Goal: Complete application form: Complete application form

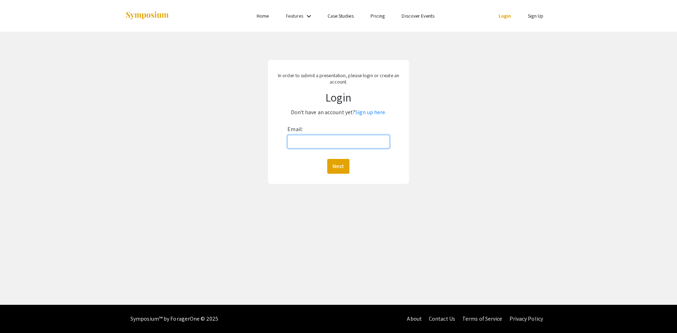
click at [361, 139] on input "Email:" at bounding box center [339, 141] width 102 height 13
type input "[EMAIL_ADDRESS][DOMAIN_NAME]"
click at [327, 159] on button "Next" at bounding box center [338, 166] width 22 height 15
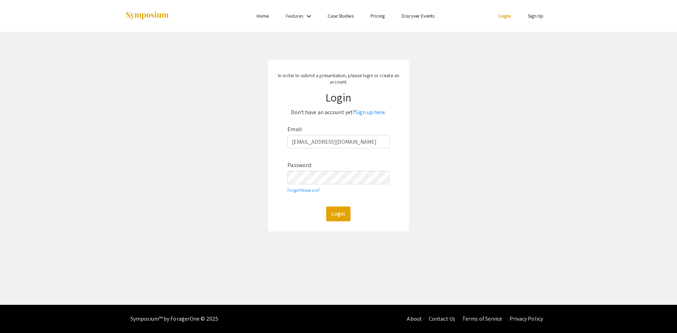
click at [345, 186] on div "Email: [EMAIL_ADDRESS][DOMAIN_NAME] Password: Forgot Password? Login" at bounding box center [339, 173] width 102 height 98
click at [326, 207] on button "Login" at bounding box center [338, 214] width 24 height 15
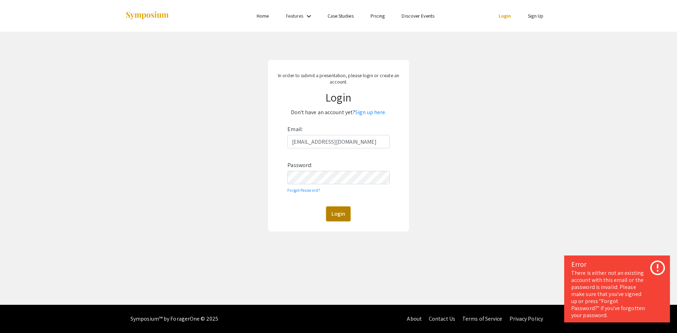
click at [342, 215] on button "Login" at bounding box center [338, 214] width 24 height 15
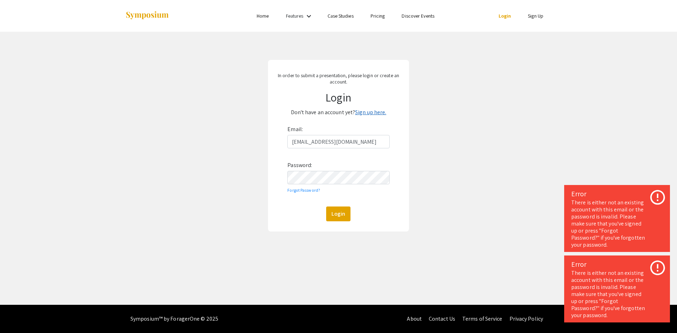
click at [371, 110] on link "Sign up here." at bounding box center [370, 112] width 31 height 7
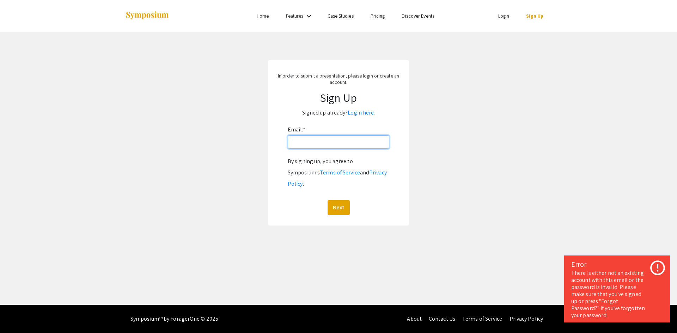
click at [372, 143] on input "Email: *" at bounding box center [339, 141] width 102 height 13
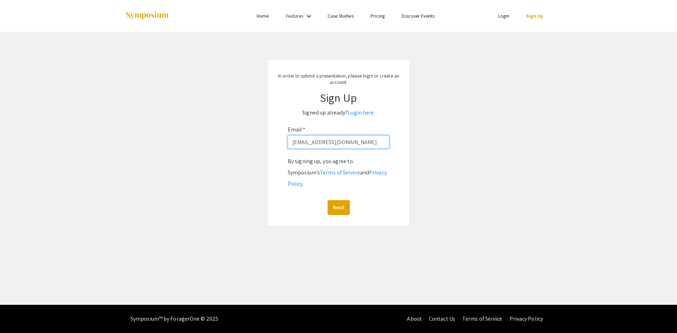
type input "[EMAIL_ADDRESS][DOMAIN_NAME]"
click at [328, 200] on button "Next" at bounding box center [339, 207] width 22 height 15
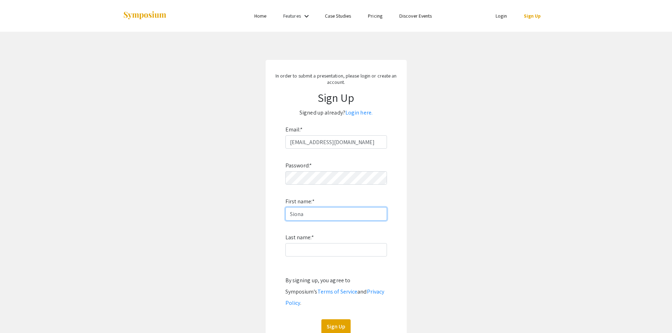
type input "Siona"
type input "Mishra"
click at [334, 320] on button "Sign Up" at bounding box center [335, 327] width 29 height 15
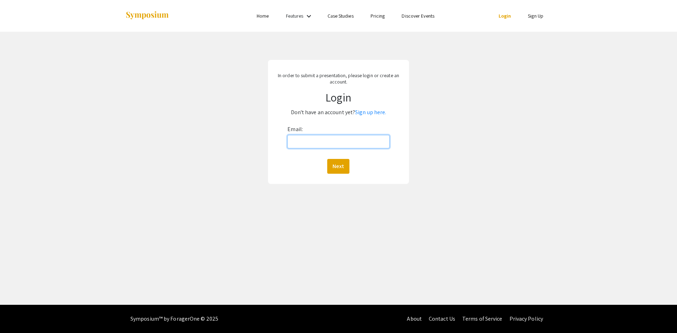
click at [326, 143] on input "Email:" at bounding box center [339, 141] width 102 height 13
type input "[EMAIL_ADDRESS][DOMAIN_NAME]"
click at [327, 159] on button "Next" at bounding box center [338, 166] width 22 height 15
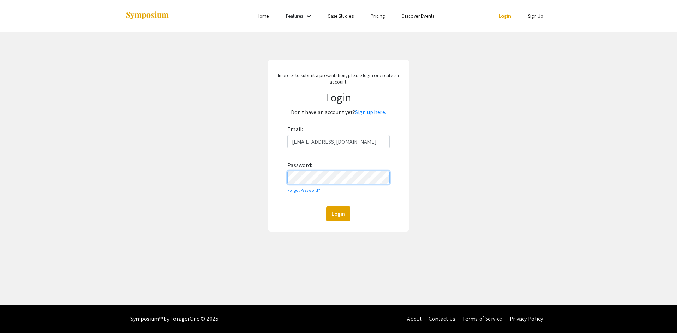
click at [326, 207] on button "Login" at bounding box center [338, 214] width 24 height 15
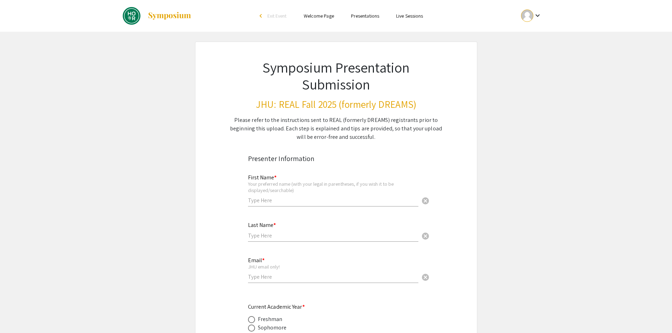
click at [306, 199] on input "text" at bounding box center [333, 200] width 170 height 7
type input "Siona"
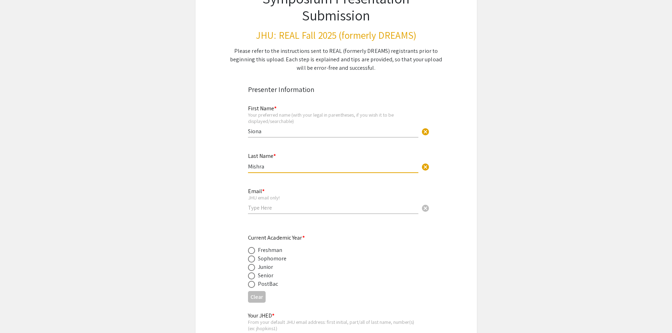
scroll to position [70, 0]
type input "Mishra"
click at [303, 210] on input "email" at bounding box center [333, 207] width 170 height 7
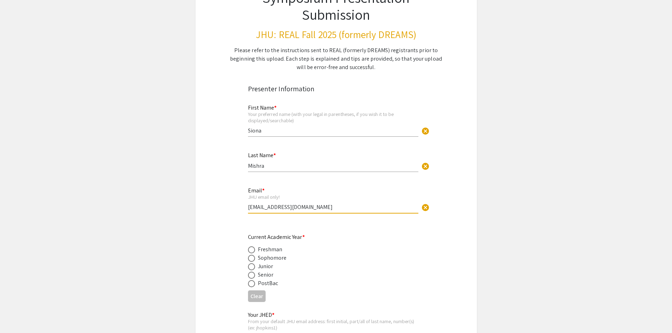
type input "[EMAIL_ADDRESS][DOMAIN_NAME]"
click at [253, 266] on span at bounding box center [251, 267] width 7 height 7
click at [253, 266] on input "radio" at bounding box center [251, 267] width 7 height 7
radio input "true"
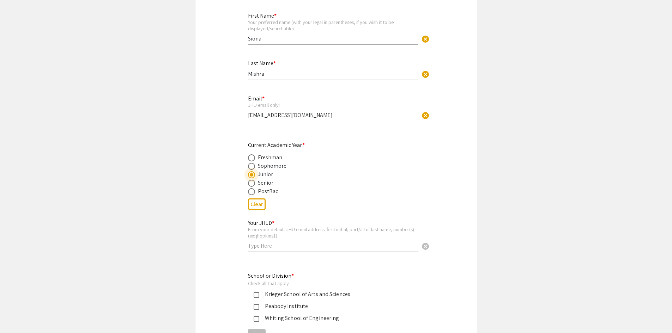
click at [268, 245] on input "text" at bounding box center [333, 245] width 170 height 7
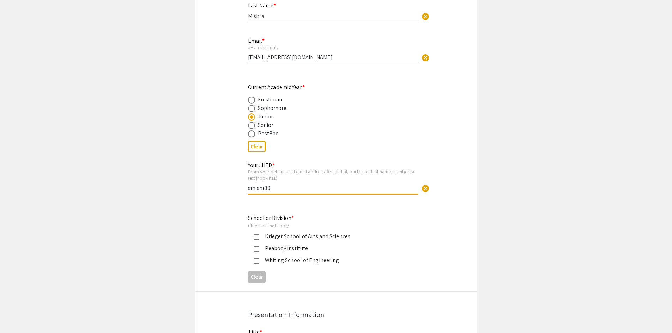
scroll to position [220, 0]
type input "smishr30"
click at [256, 235] on mat-pseudo-checkbox at bounding box center [257, 237] width 6 height 6
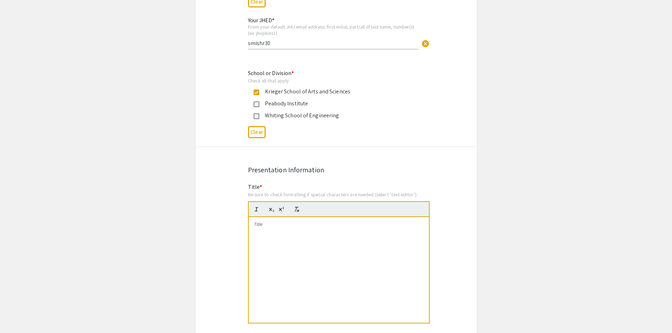
scroll to position [366, 0]
click at [265, 248] on div at bounding box center [339, 270] width 180 height 106
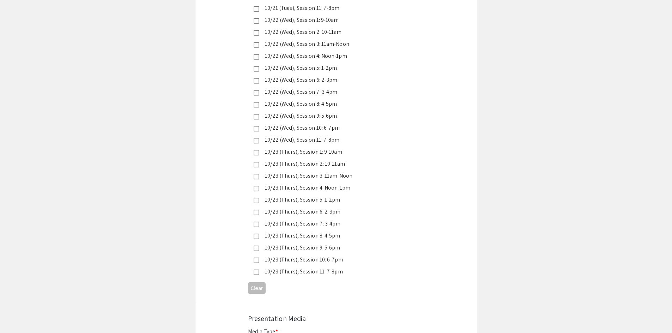
scroll to position [1948, 0]
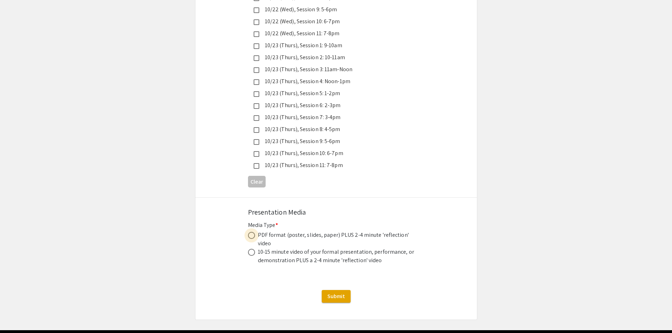
click at [251, 232] on span at bounding box center [251, 235] width 7 height 7
click at [251, 232] on input "radio" at bounding box center [251, 235] width 7 height 7
radio input "true"
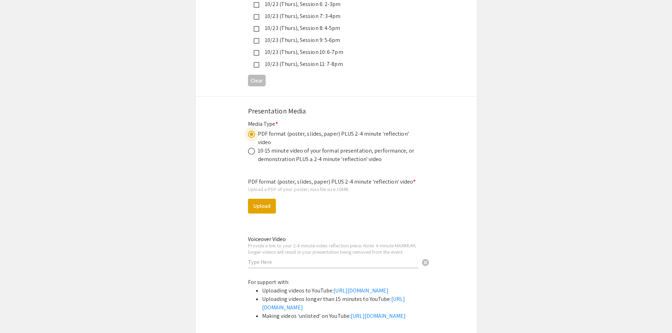
scroll to position [2033, 0]
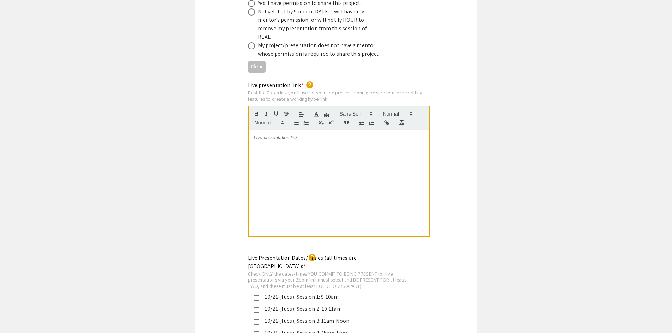
scroll to position [1432, 0]
click at [291, 168] on div "To enrich screen reader interactions, please activate Accessibility in Grammarl…" at bounding box center [339, 184] width 180 height 106
click at [206, 189] on div "Live presentation link * help Post the Zoom link you'll use for your live prese…" at bounding box center [336, 165] width 282 height 166
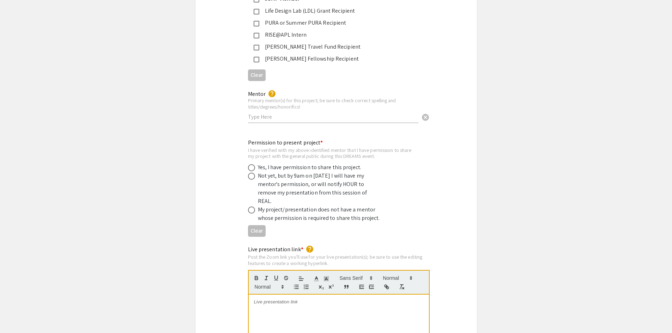
scroll to position [1268, 0]
click at [288, 113] on input "text" at bounding box center [333, 116] width 170 height 7
click at [252, 164] on span at bounding box center [251, 167] width 7 height 7
click at [252, 164] on input "radio" at bounding box center [251, 167] width 7 height 7
radio input "true"
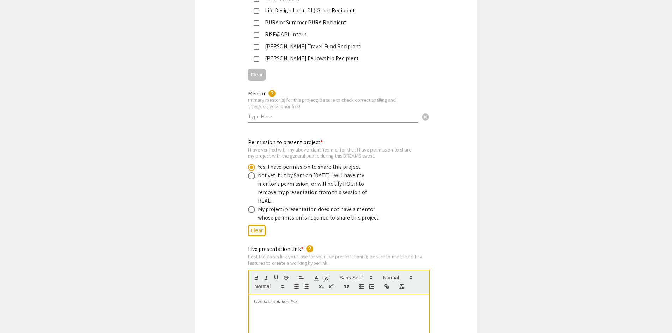
click at [200, 200] on div "Permission to present project * I have verified with my above identified mentor…" at bounding box center [336, 188] width 282 height 101
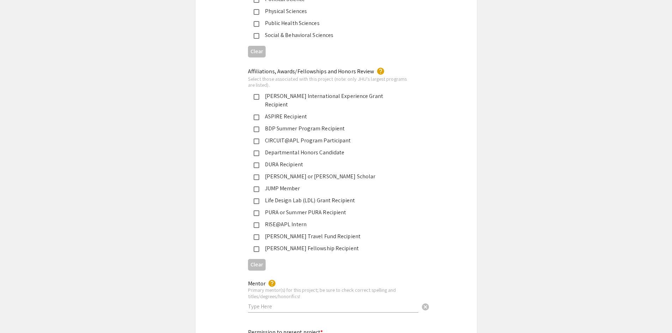
scroll to position [1074, 0]
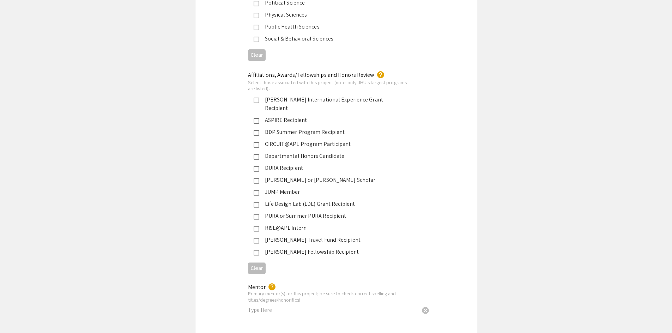
click at [188, 171] on app-submissions "Symposium Presentation Submission JHU: REAL Fall 2025 (formerly DREAMS) Please …" at bounding box center [336, 157] width 672 height 2381
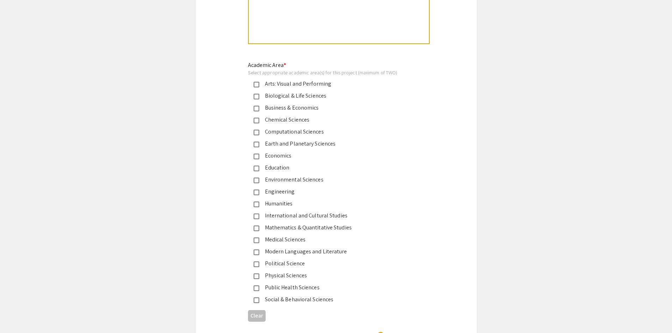
scroll to position [815, 0]
click at [256, 93] on mat-pseudo-checkbox at bounding box center [257, 95] width 6 height 6
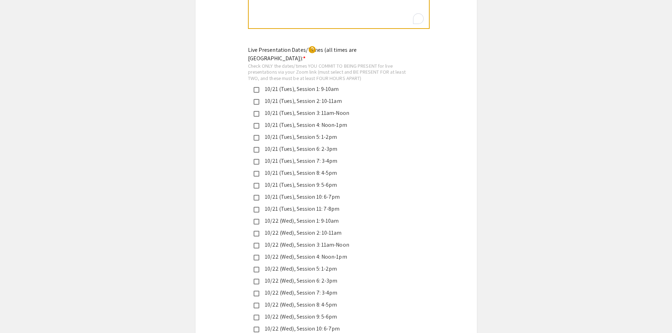
scroll to position [1640, 0]
click at [309, 301] on div "10/22 (Wed), Session 8: 4-5pm" at bounding box center [333, 305] width 148 height 8
